Goal: Task Accomplishment & Management: Manage account settings

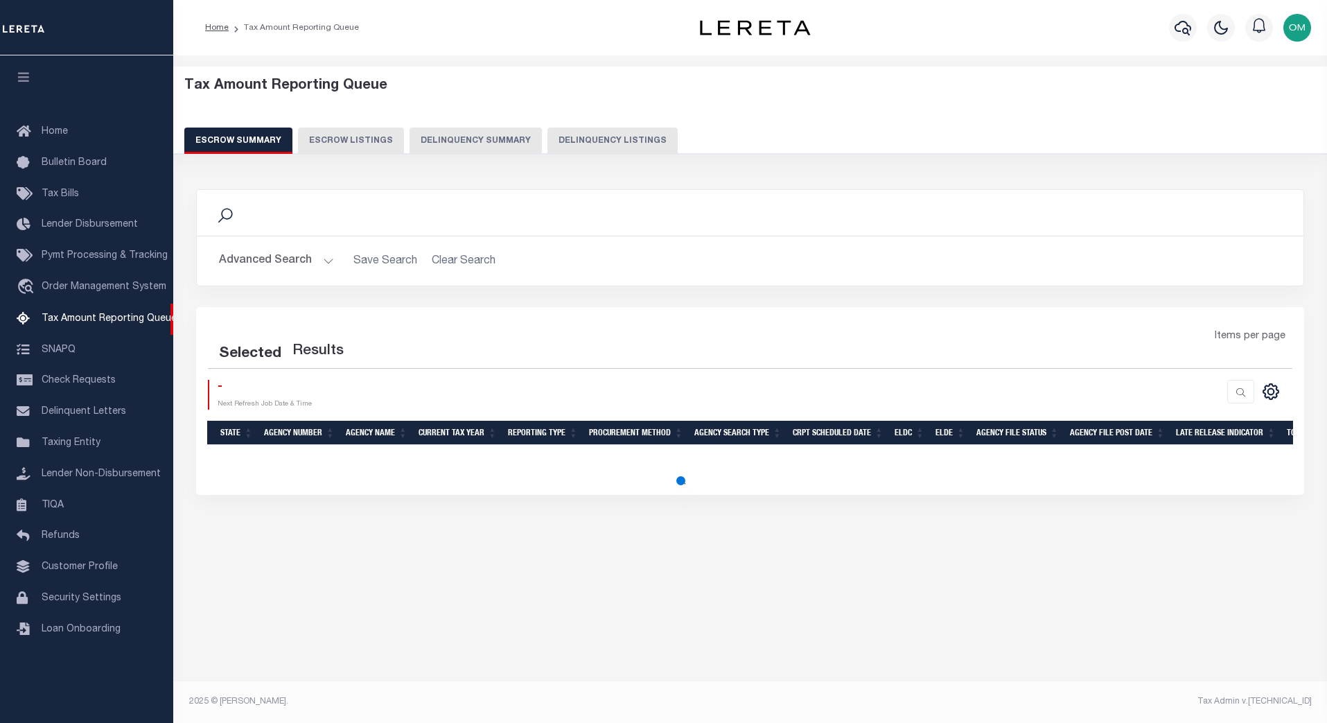
select select "100"
click at [90, 572] on span "Customer Profile" at bounding box center [80, 567] width 76 height 10
select select "100"
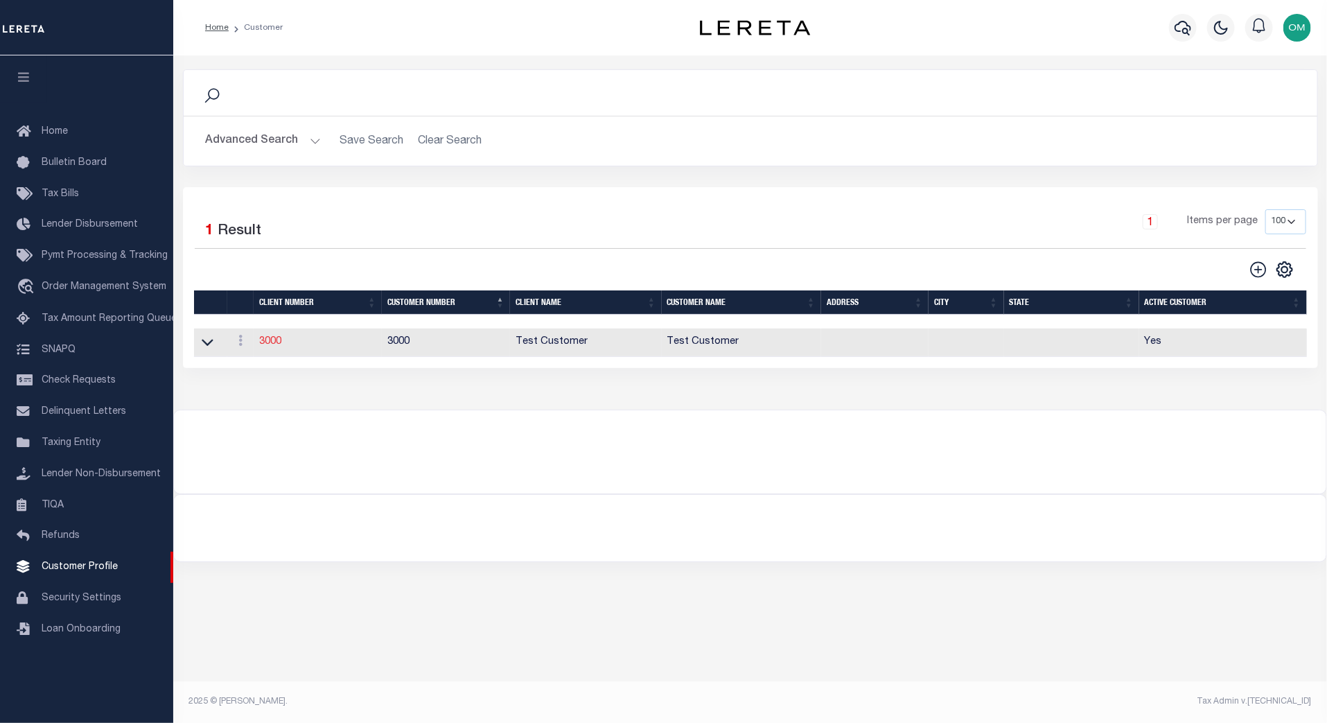
click at [271, 343] on link "3000" at bounding box center [270, 342] width 22 height 10
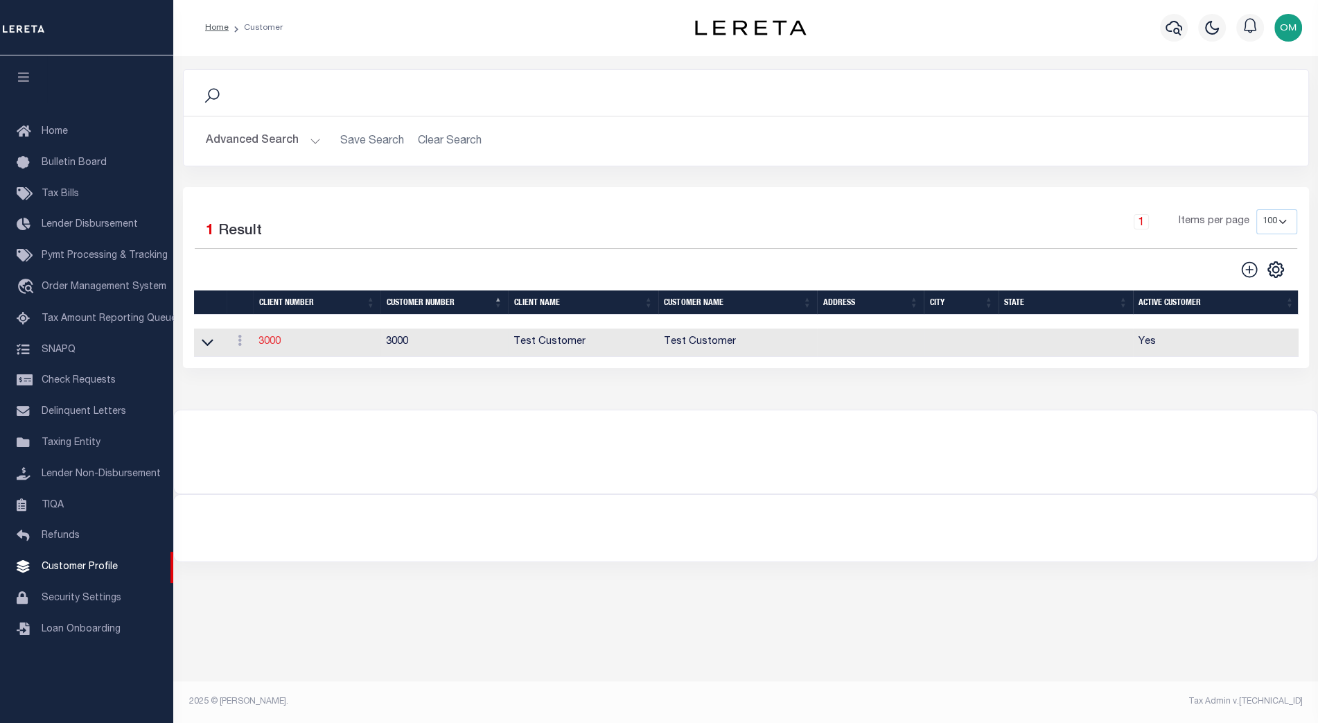
select select
type input "Test Customer"
type input "3000"
type input "Test Customer"
type input "Test"
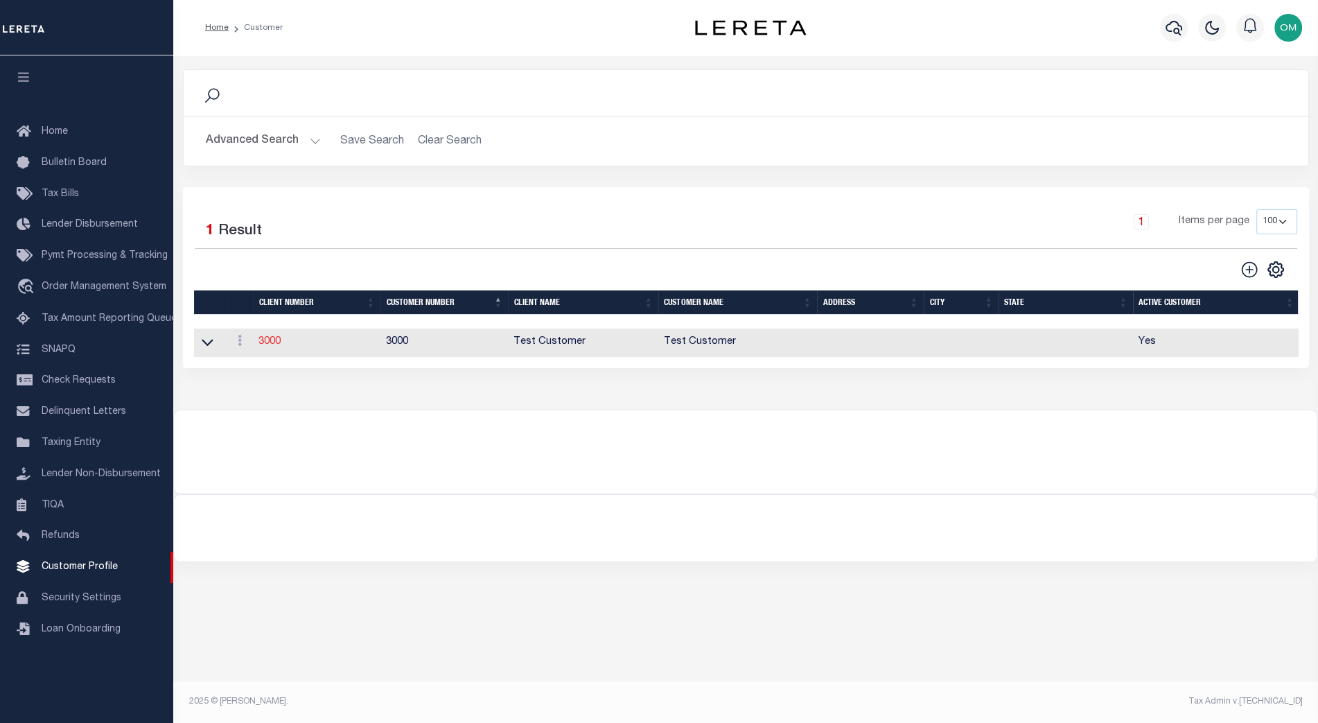
type input "Customer"
select select "Residential"
checkbox input "true"
select select
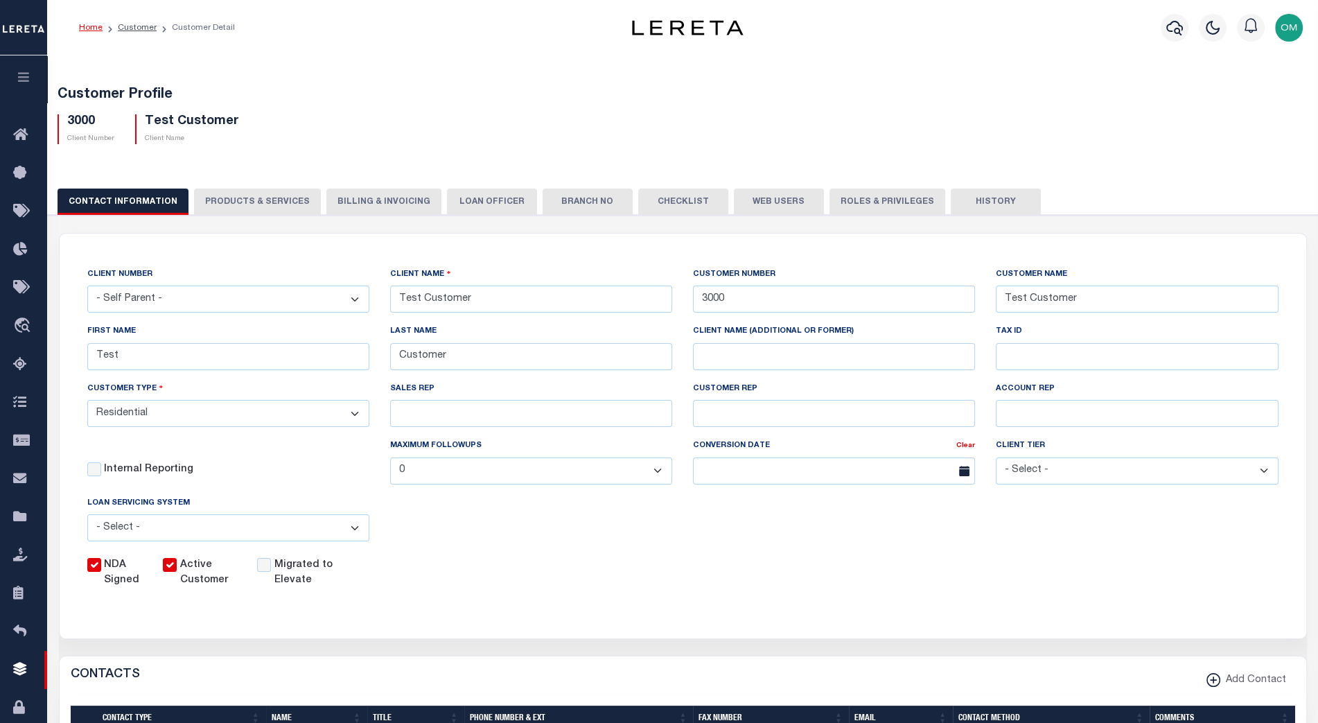
click at [242, 198] on button "PRODUCTS & SERVICES" at bounding box center [257, 201] width 127 height 26
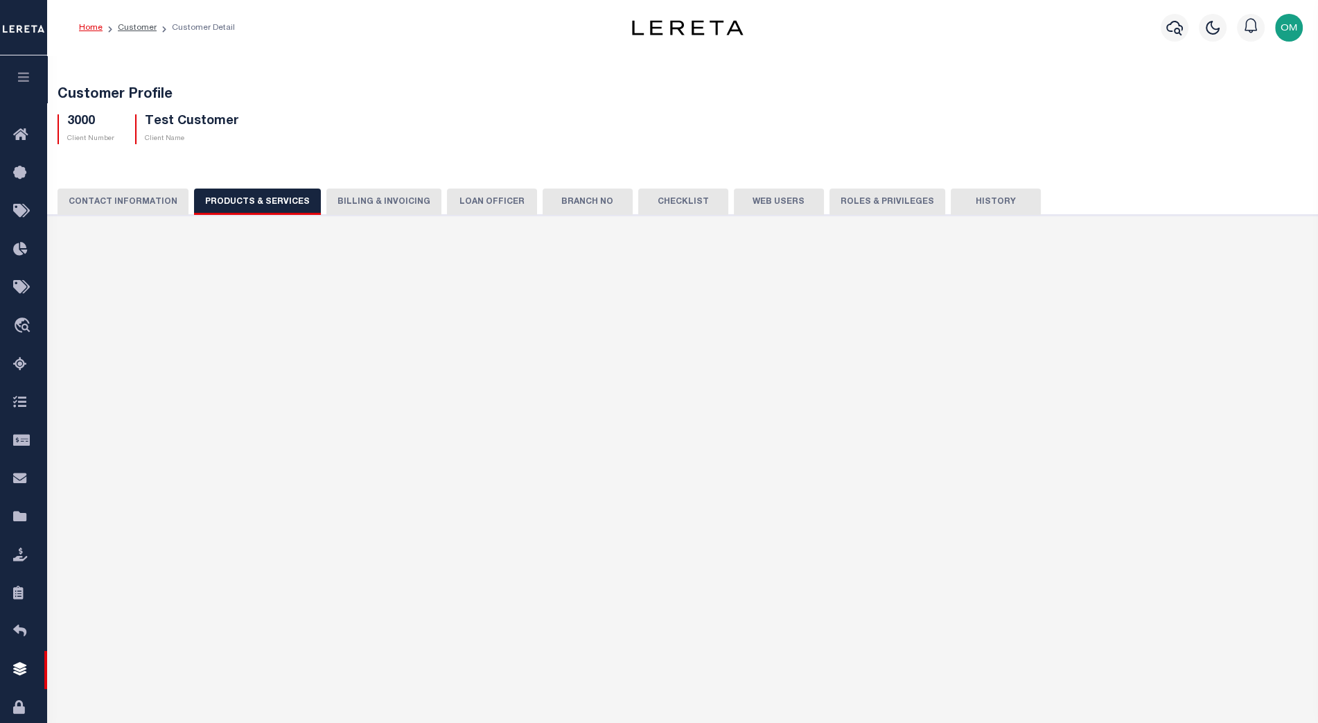
radio input "true"
checkbox input "true"
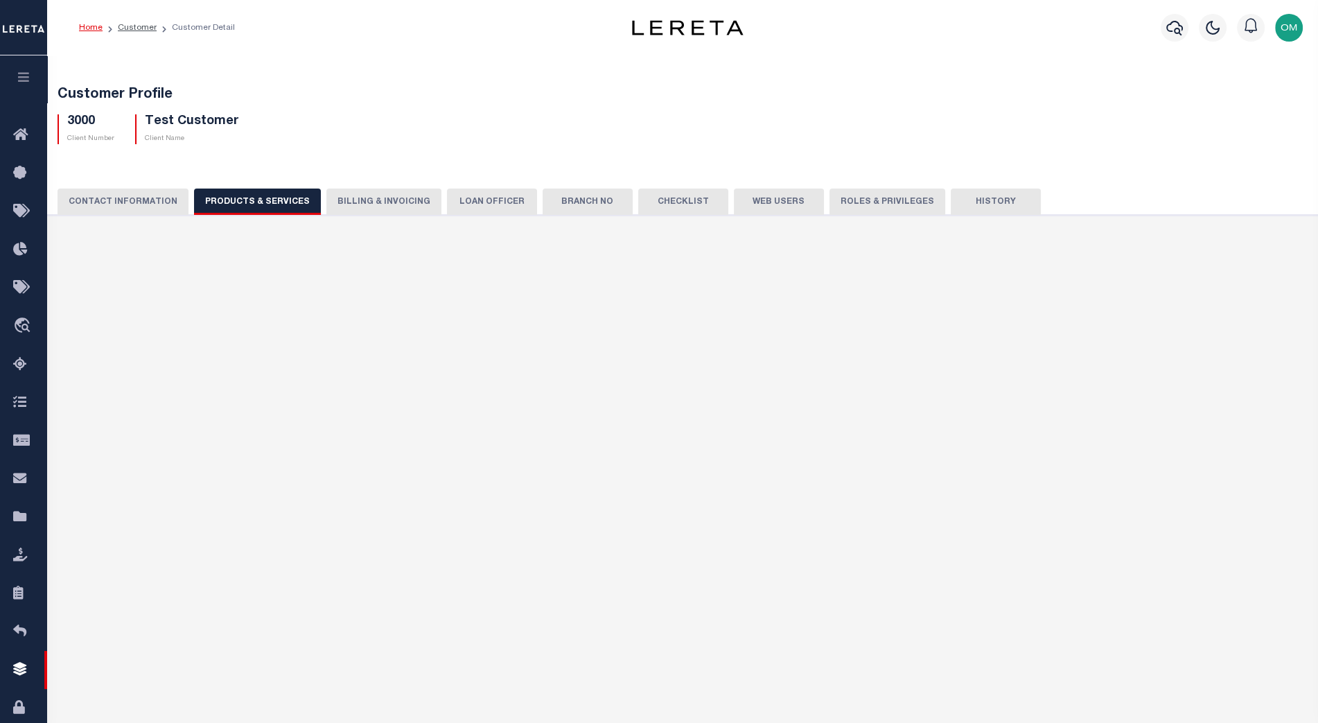
checkbox input "true"
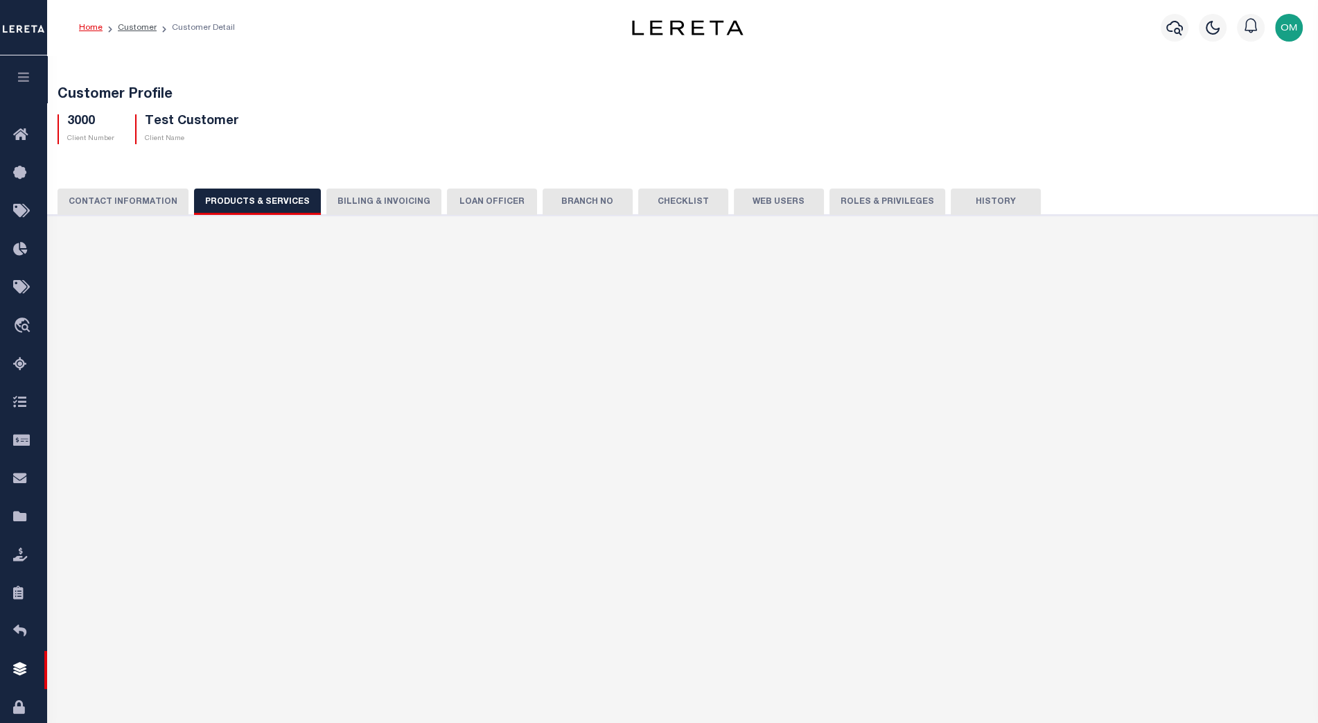
checkbox input "true"
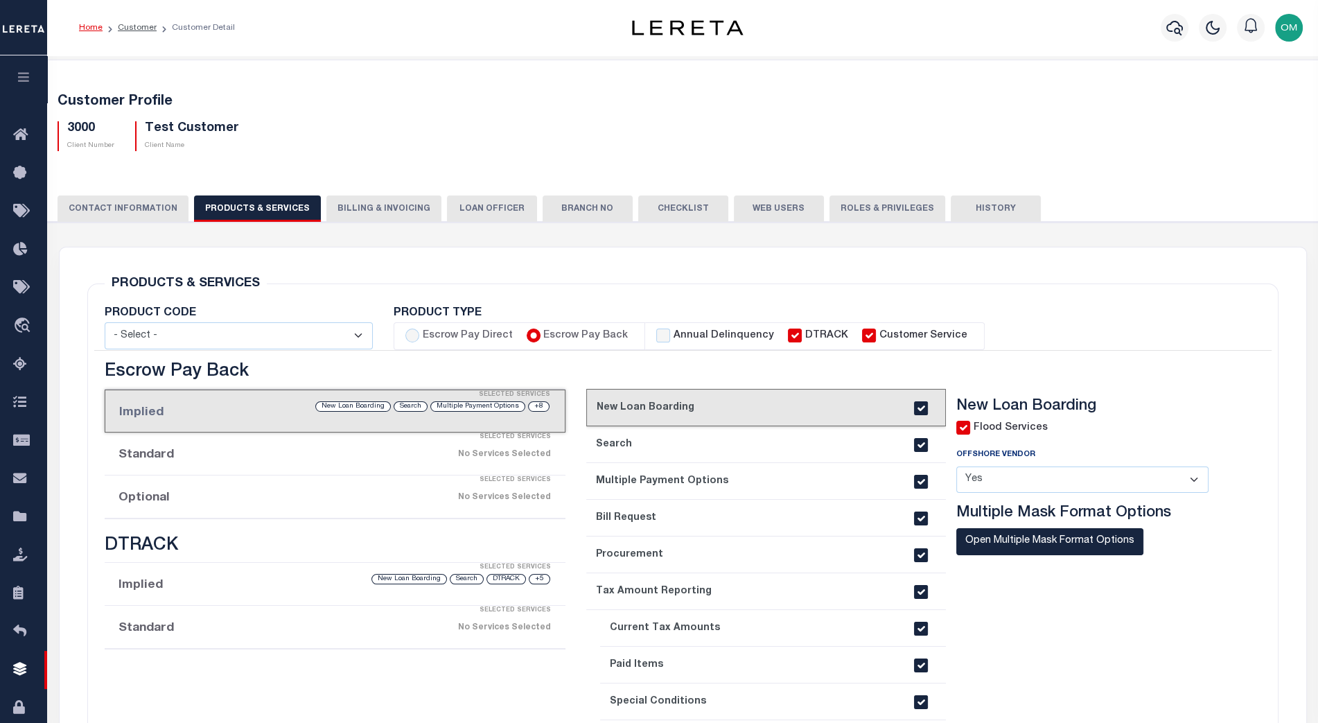
click at [974, 202] on button "History" at bounding box center [996, 208] width 90 height 26
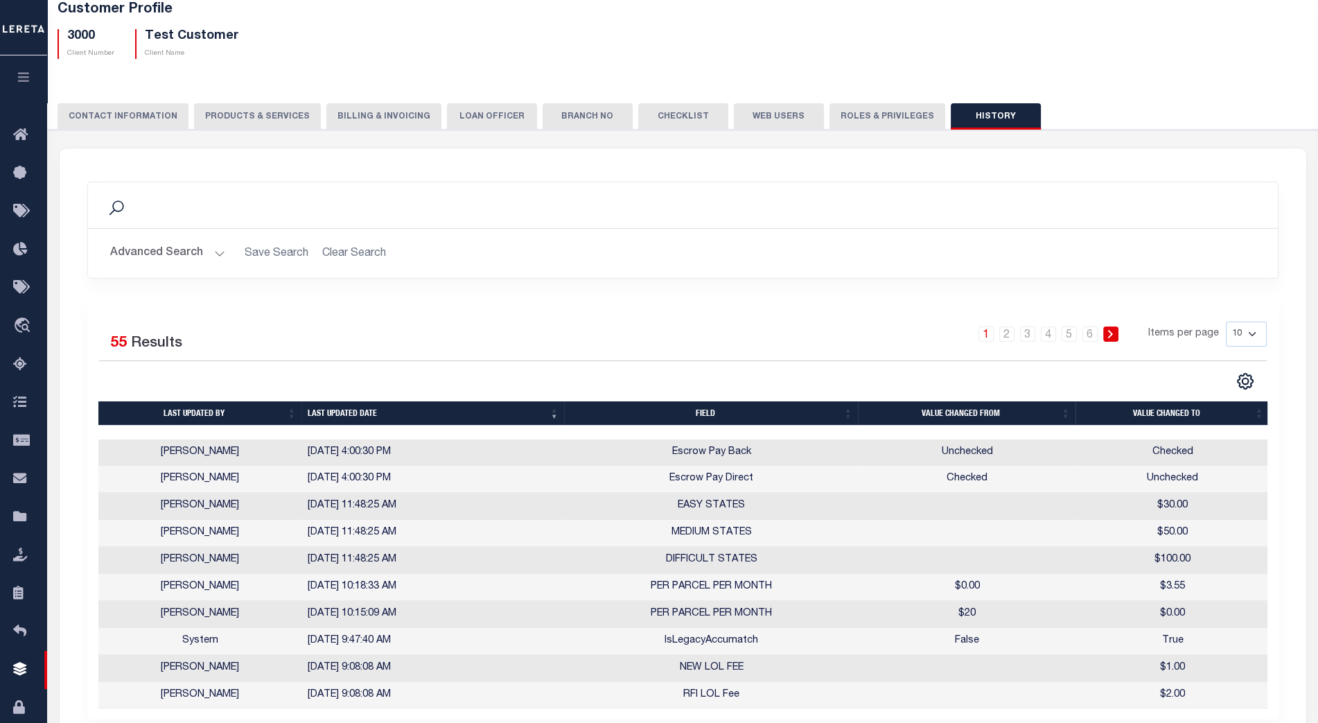
scroll to position [125, 0]
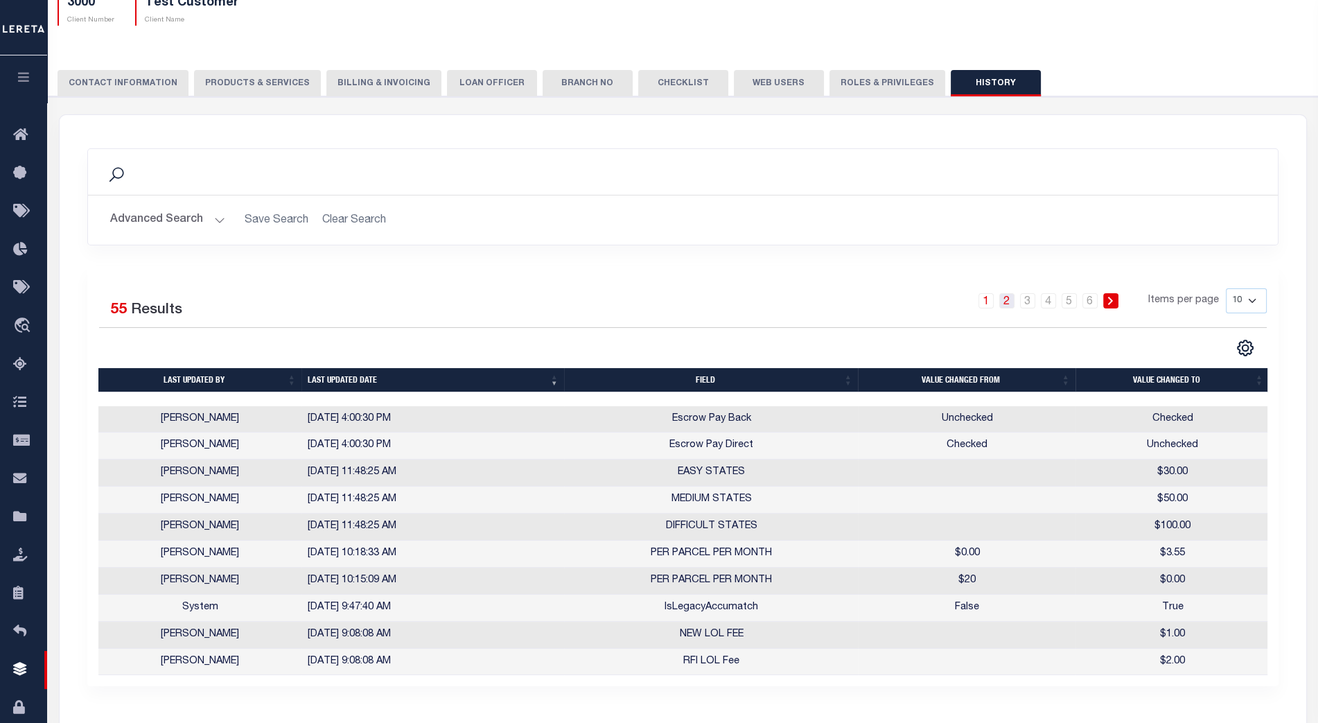
click at [1010, 299] on link "2" at bounding box center [1006, 300] width 15 height 15
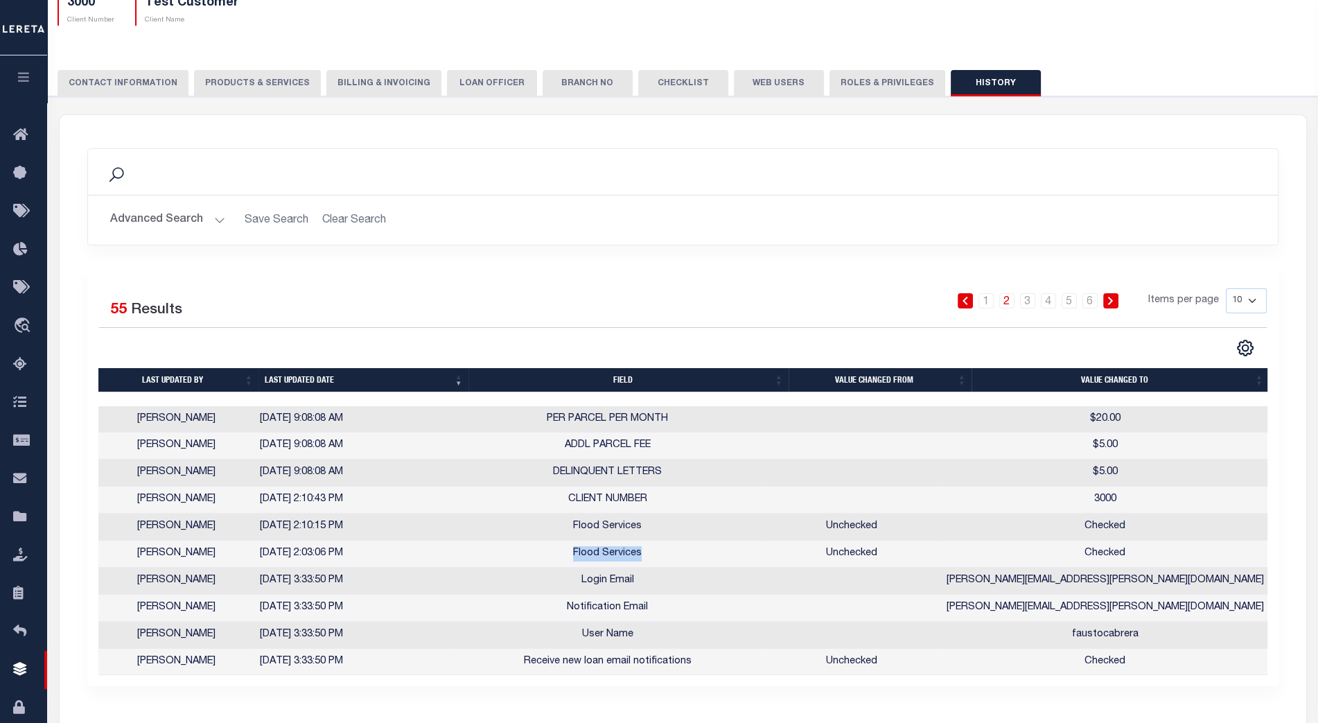
drag, startPoint x: 584, startPoint y: 556, endPoint x: 707, endPoint y: 553, distance: 123.4
click at [707, 553] on td "Flood Services" at bounding box center [608, 554] width 311 height 27
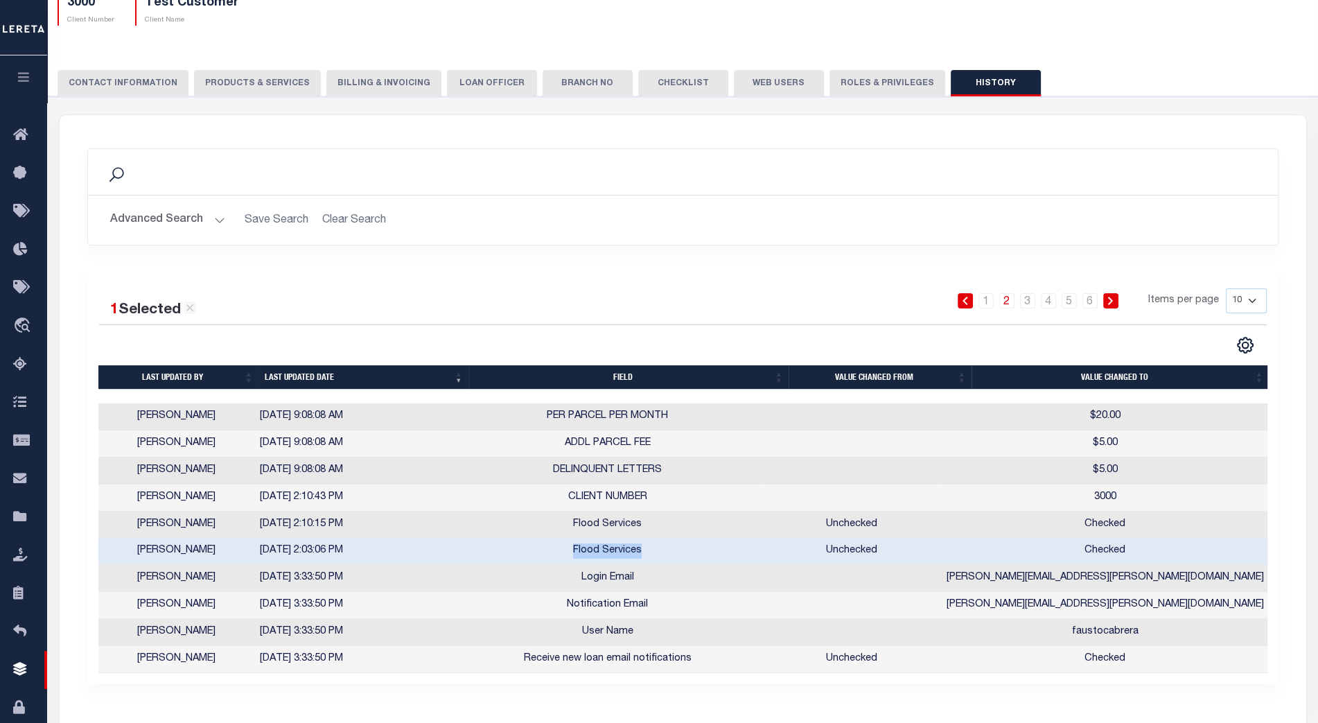
click at [116, 84] on button "CONTACT INFORMATION" at bounding box center [123, 83] width 131 height 26
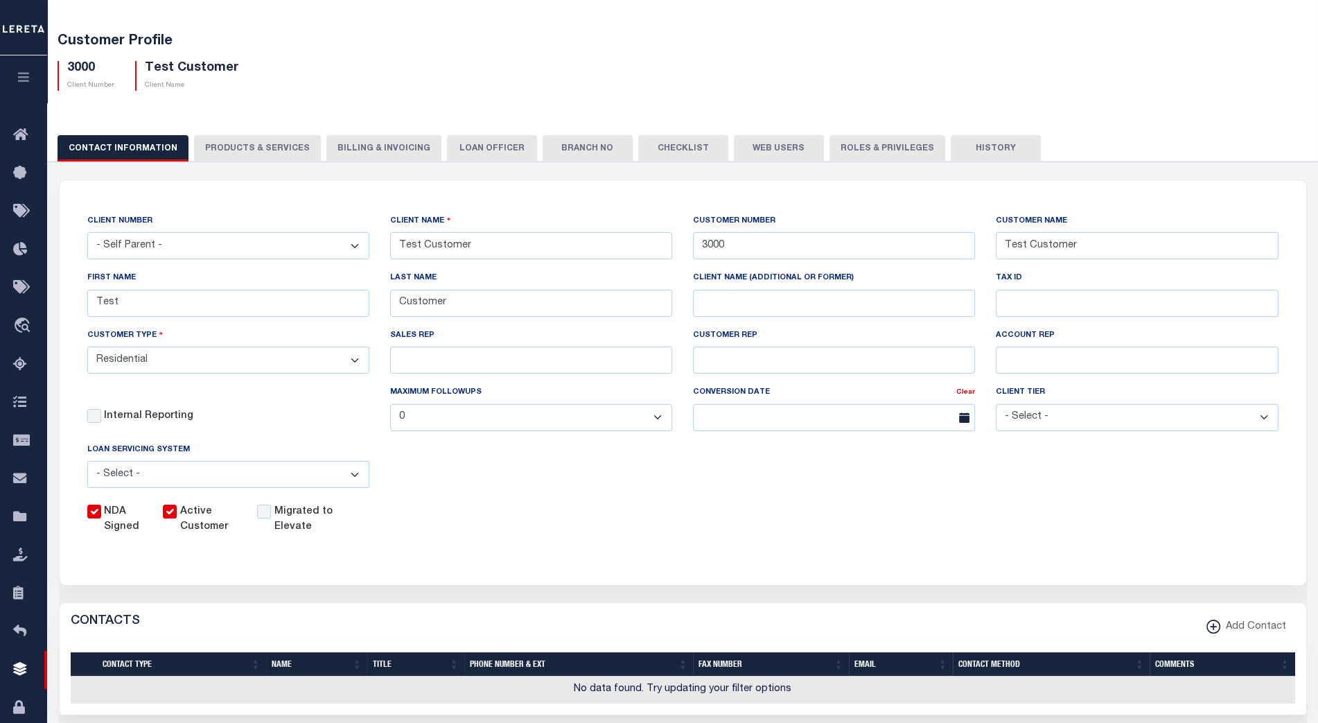
scroll to position [0, 0]
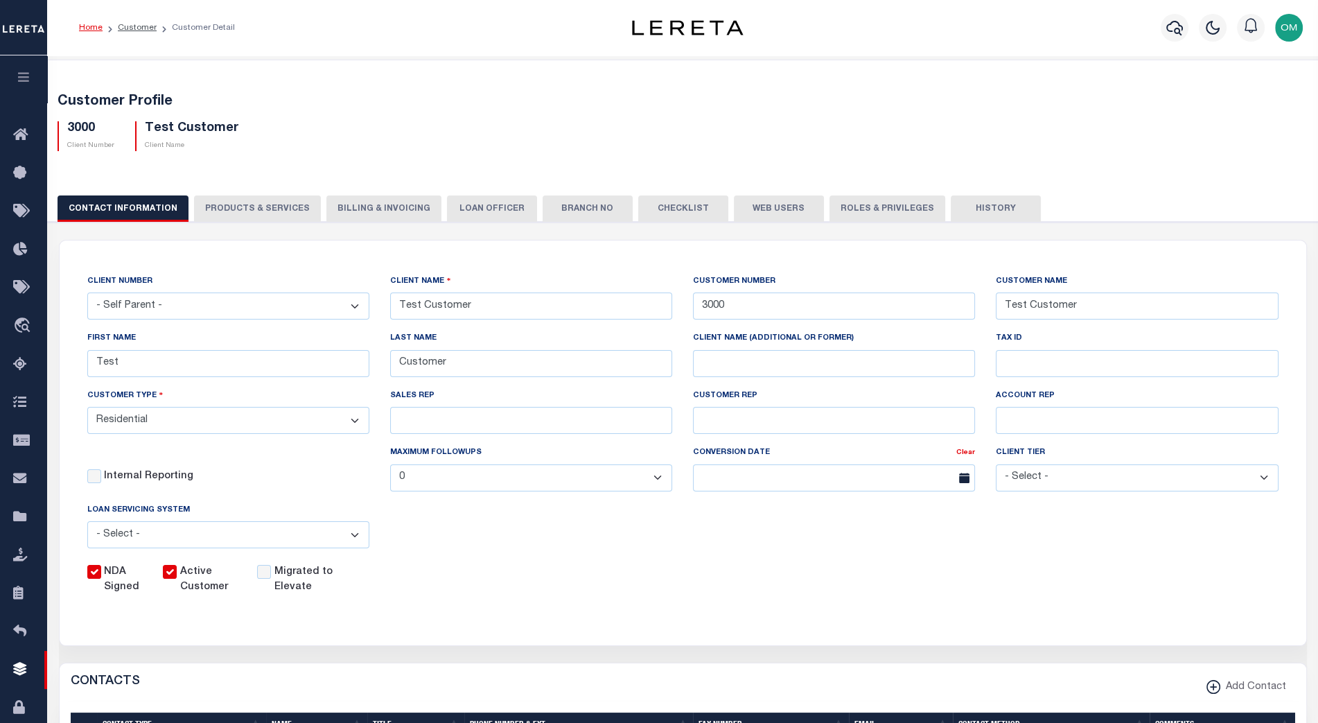
click at [248, 203] on button "PRODUCTS & SERVICES" at bounding box center [257, 208] width 127 height 26
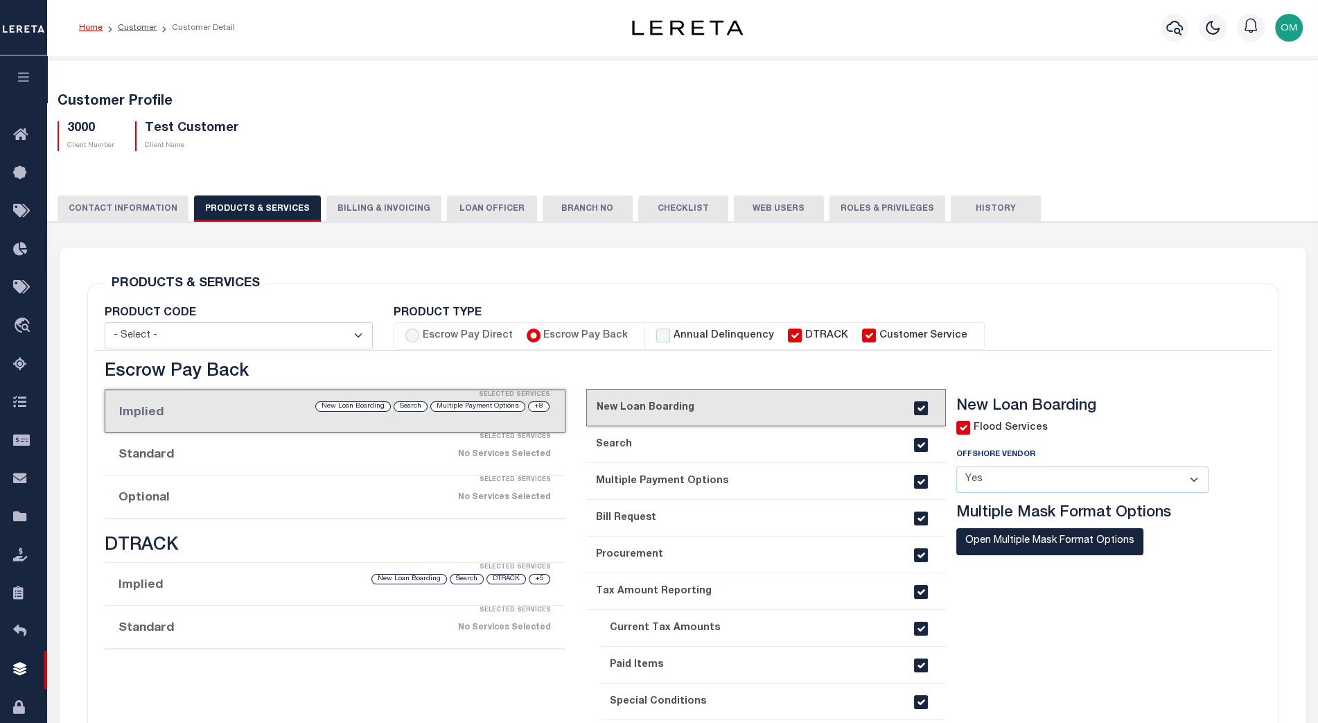
click at [970, 430] on input "checkbox" at bounding box center [963, 428] width 14 height 14
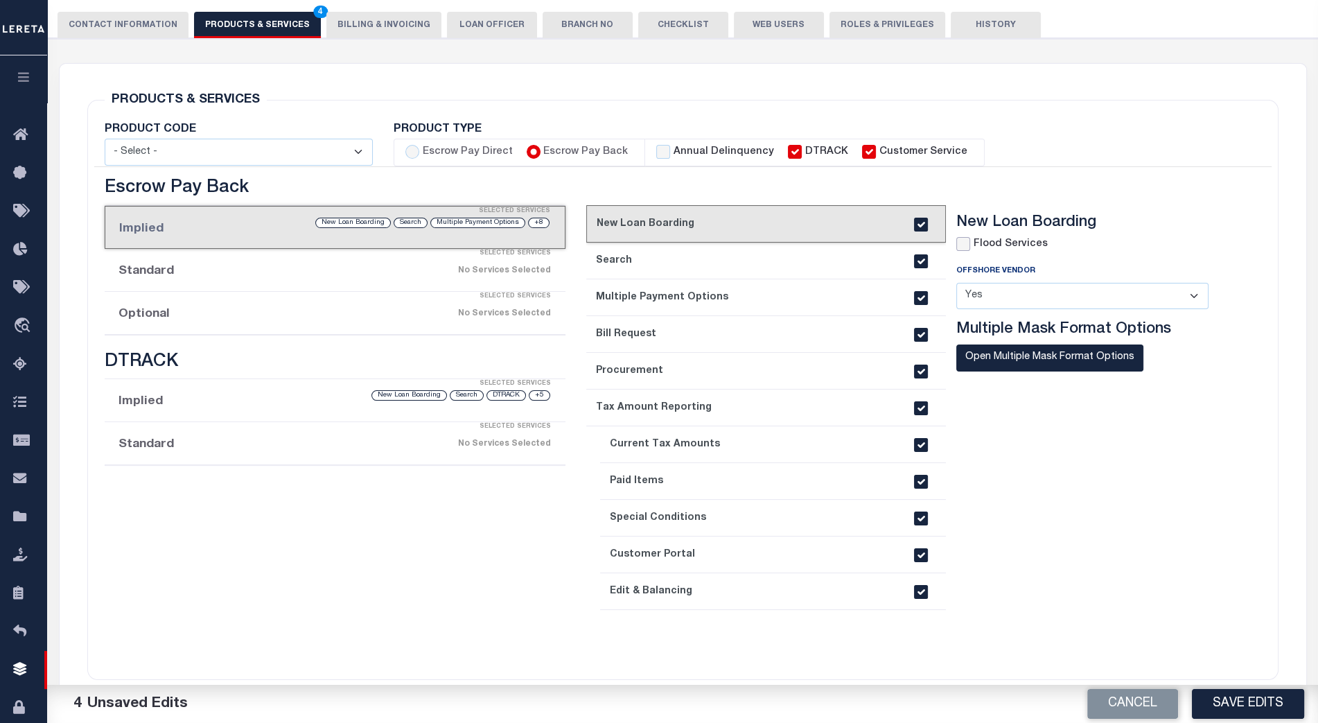
scroll to position [315, 0]
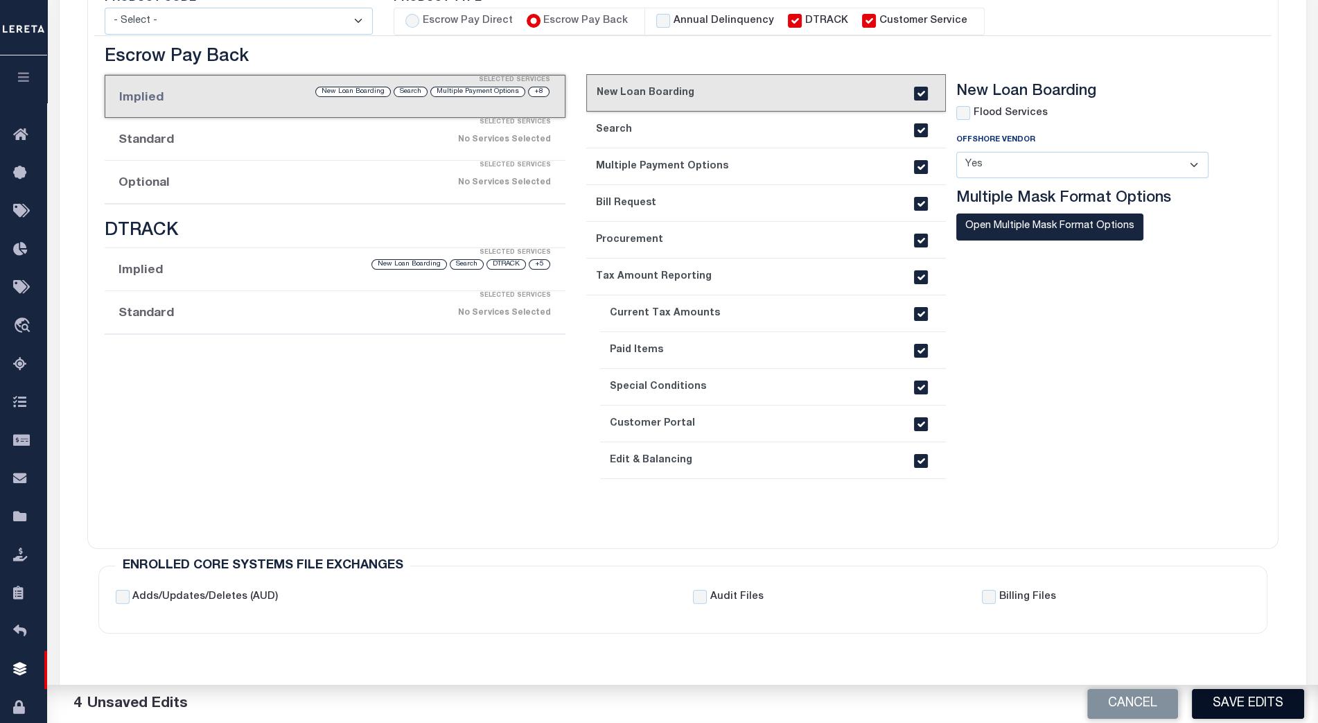
click at [1259, 697] on button "Save Edits" at bounding box center [1248, 704] width 112 height 30
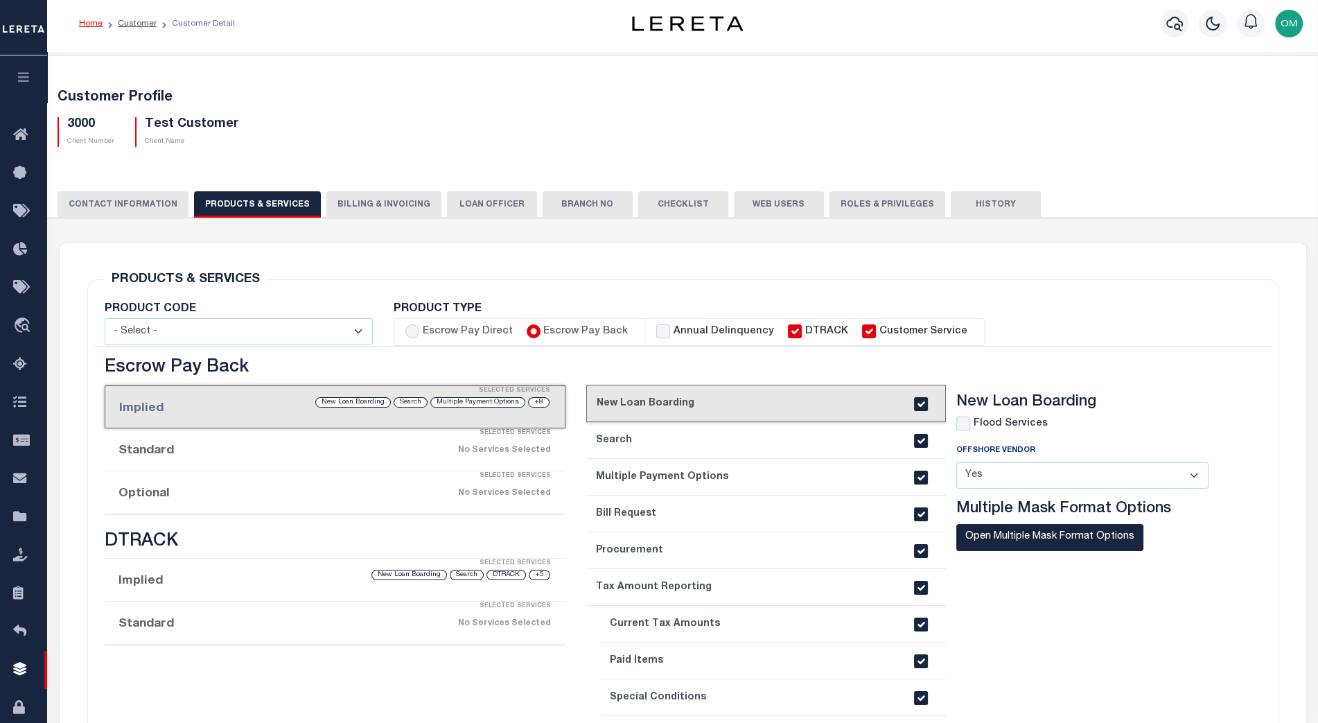
scroll to position [0, 0]
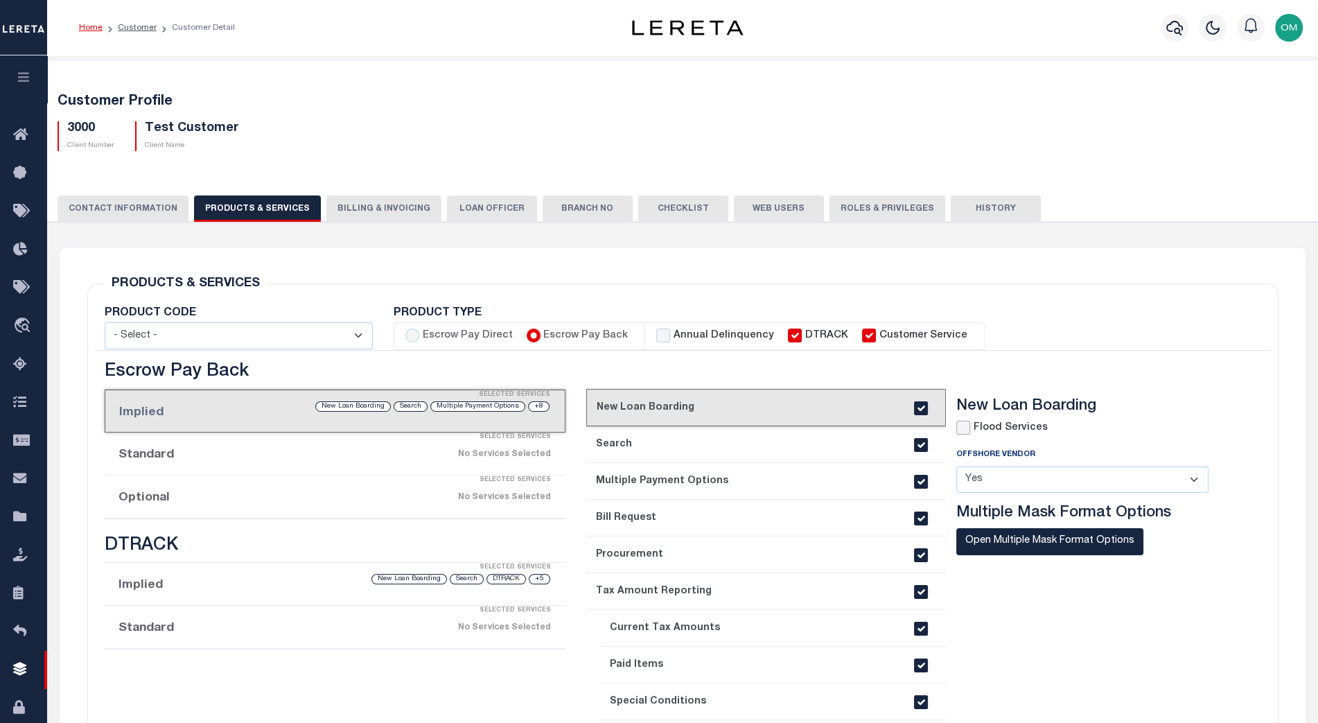
click at [964, 431] on input "checkbox" at bounding box center [963, 428] width 14 height 14
checkbox input "true"
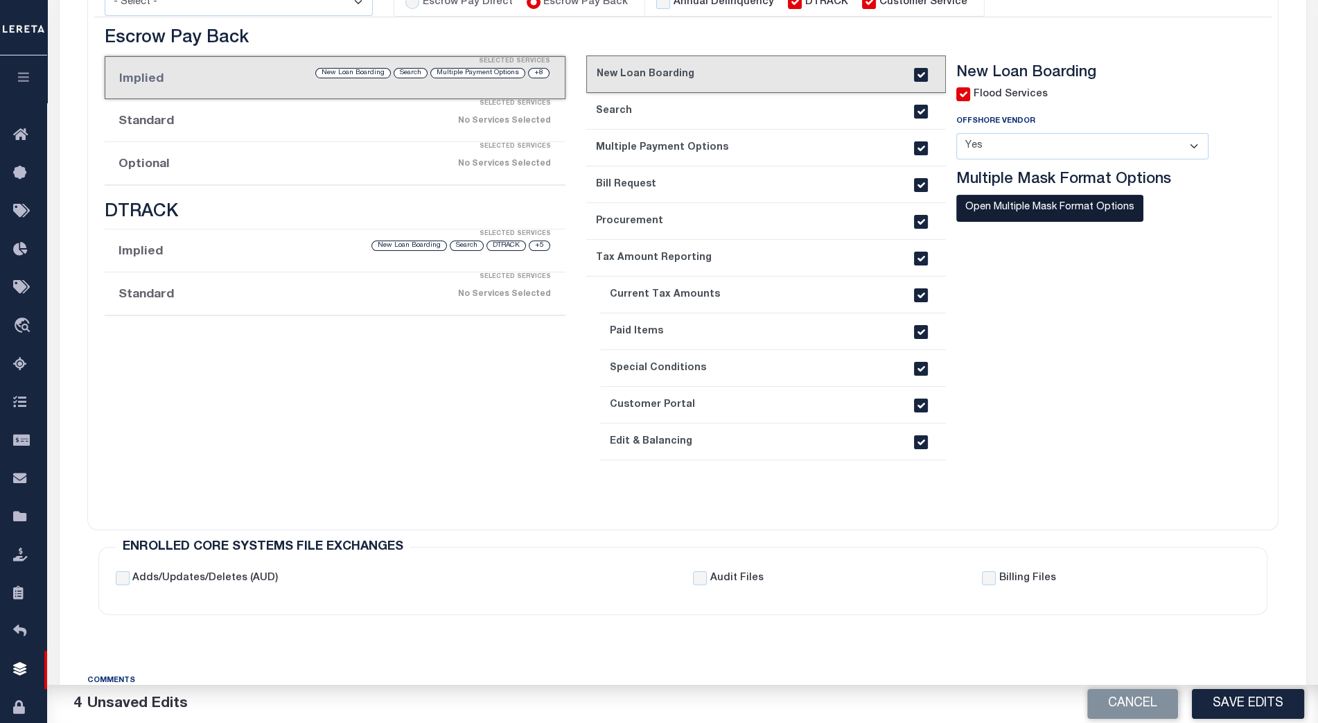
scroll to position [378, 0]
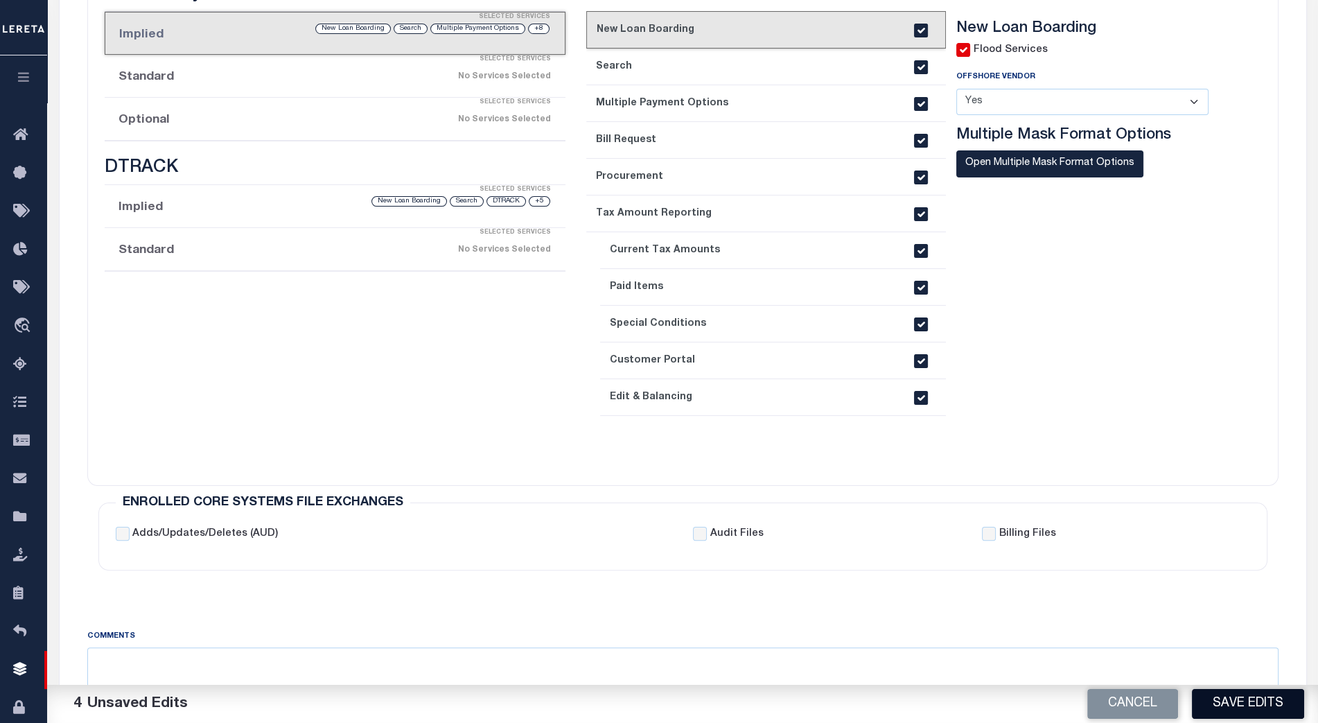
click at [1237, 698] on button "Save Edits" at bounding box center [1248, 704] width 112 height 30
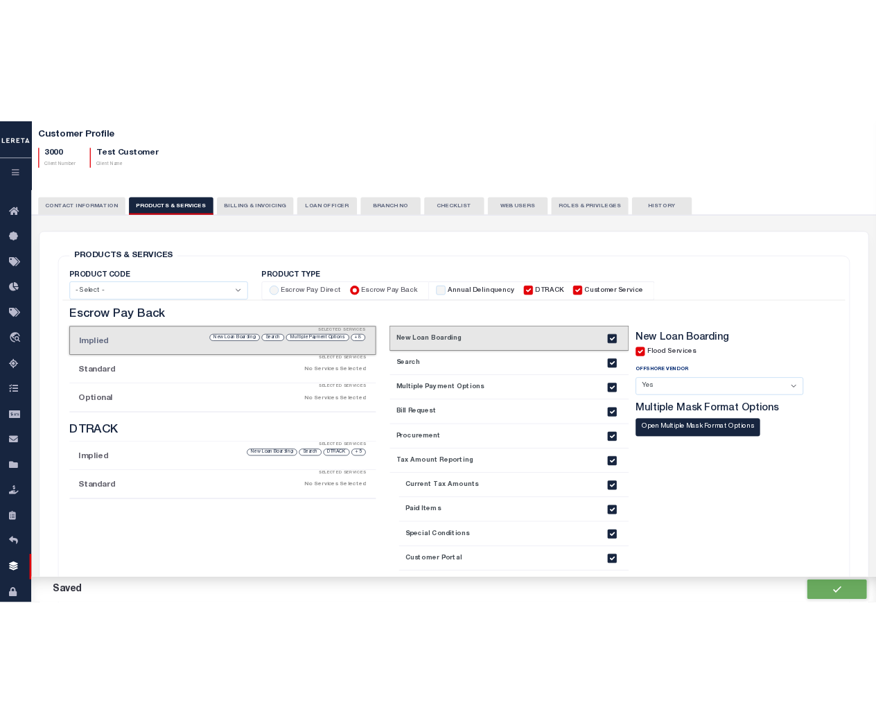
scroll to position [62, 0]
